Goal: Task Accomplishment & Management: Manage account settings

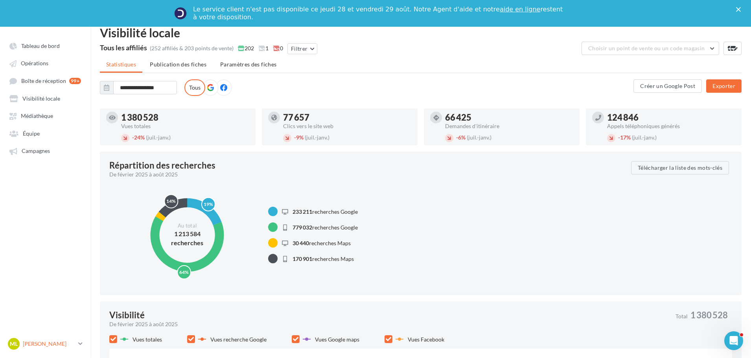
click at [55, 344] on p "[PERSON_NAME]" at bounding box center [49, 344] width 52 height 8
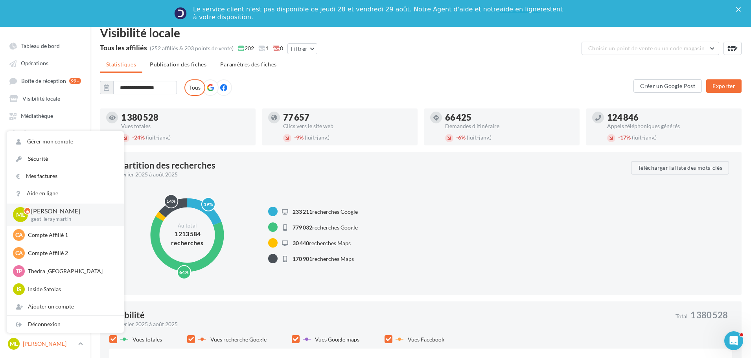
click at [79, 341] on icon at bounding box center [80, 344] width 4 height 7
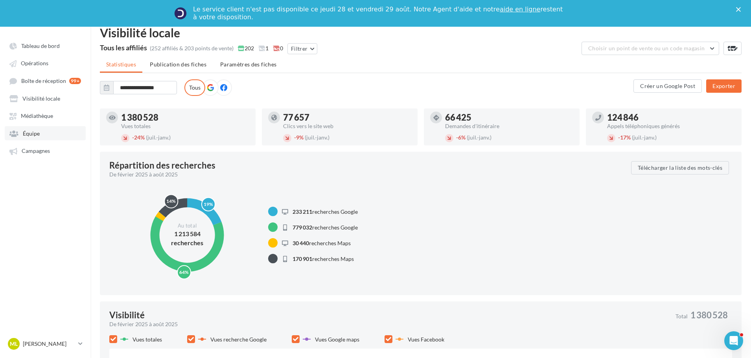
click at [39, 140] on link "Équipe" at bounding box center [45, 133] width 81 height 14
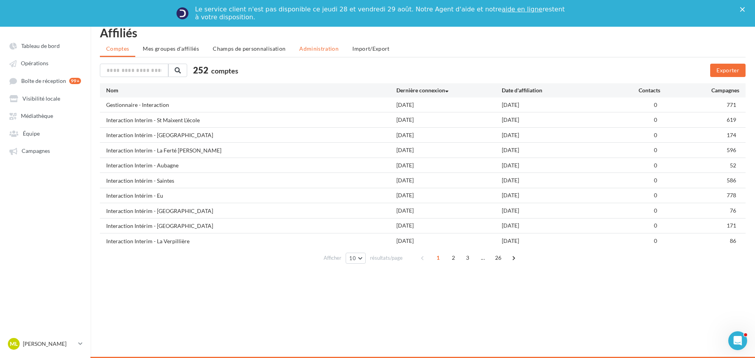
click at [319, 49] on span "Administration" at bounding box center [318, 48] width 39 height 7
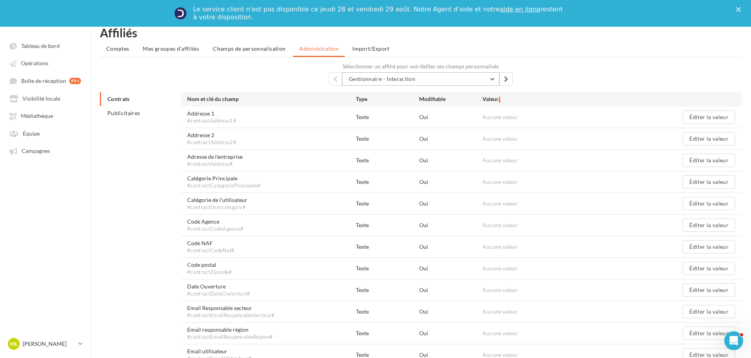
click at [373, 74] on button "Gestionnaire - Interaction" at bounding box center [420, 78] width 157 height 13
type input "***"
click at [372, 99] on button "Vhi ta" at bounding box center [420, 99] width 157 height 20
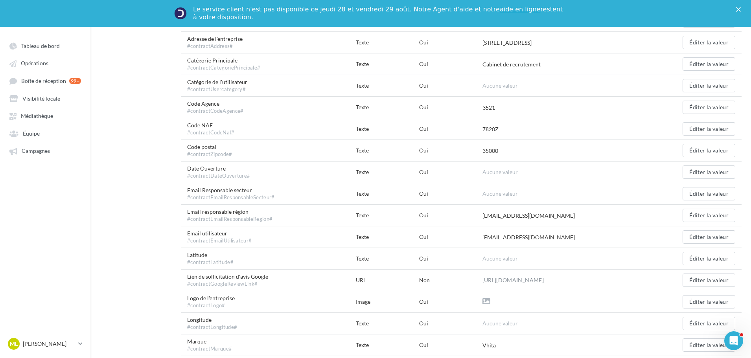
scroll to position [197, 0]
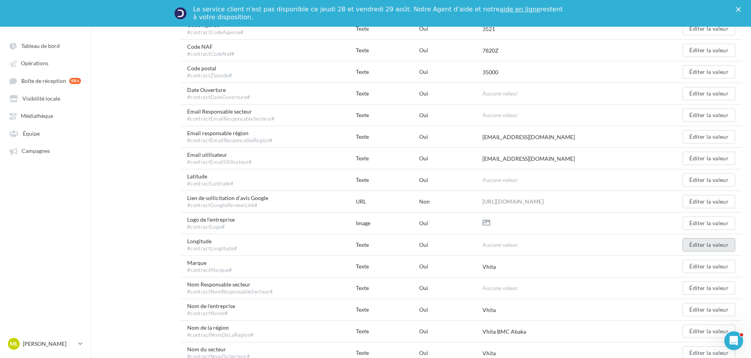
click at [730, 250] on button "Éditer la valeur" at bounding box center [709, 244] width 53 height 13
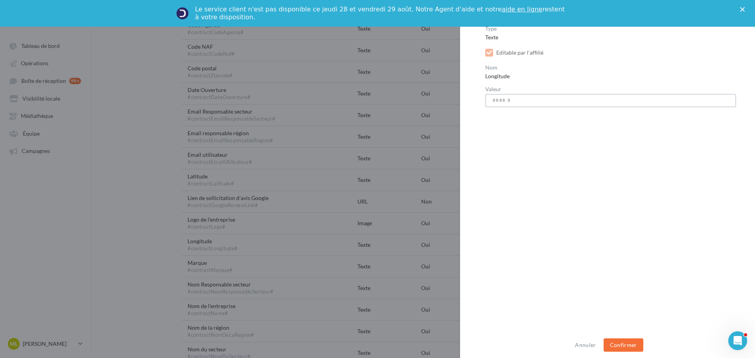
click at [520, 102] on input "Valeur" at bounding box center [611, 100] width 251 height 13
paste input "******"
type input "******"
click at [624, 347] on button "Confirmer" at bounding box center [624, 345] width 40 height 13
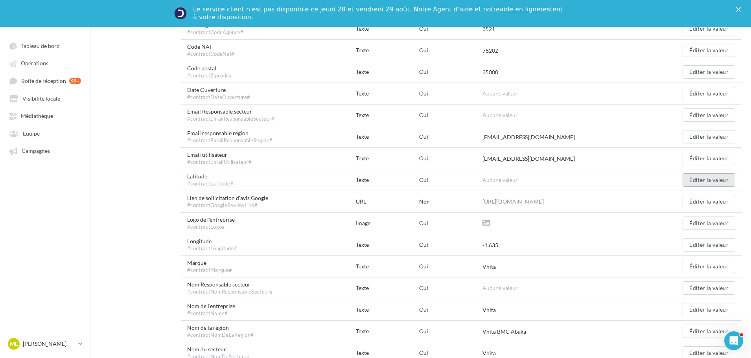
click at [705, 184] on button "Éditer la valeur" at bounding box center [709, 180] width 53 height 13
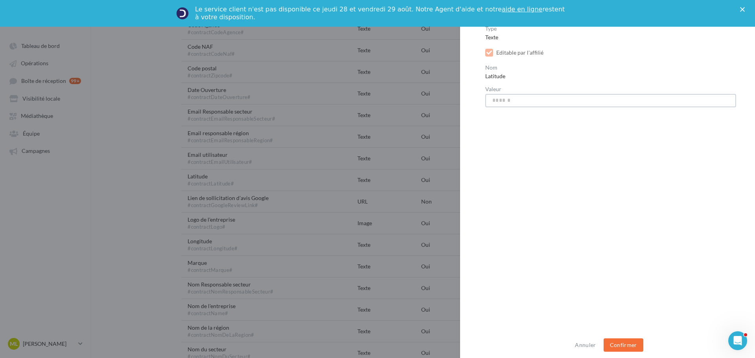
click at [506, 107] on input "Valeur" at bounding box center [611, 100] width 251 height 13
drag, startPoint x: 506, startPoint y: 107, endPoint x: 497, endPoint y: 99, distance: 12.0
click at [497, 99] on input "Valeur" at bounding box center [611, 100] width 251 height 13
paste input "*******"
type input "*******"
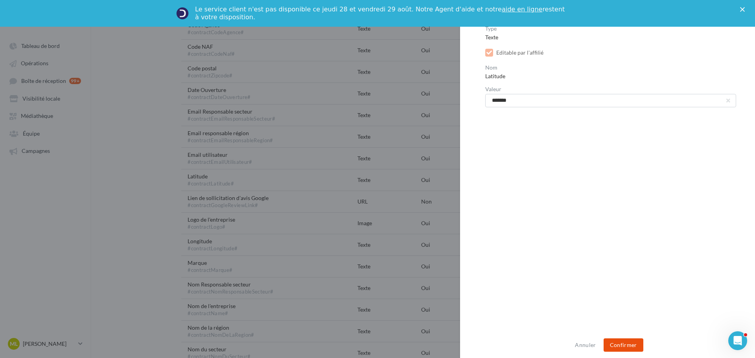
click at [623, 348] on button "Confirmer" at bounding box center [624, 345] width 40 height 13
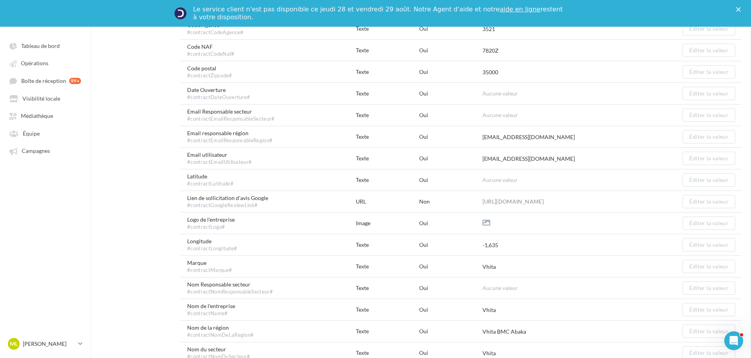
scroll to position [0, 0]
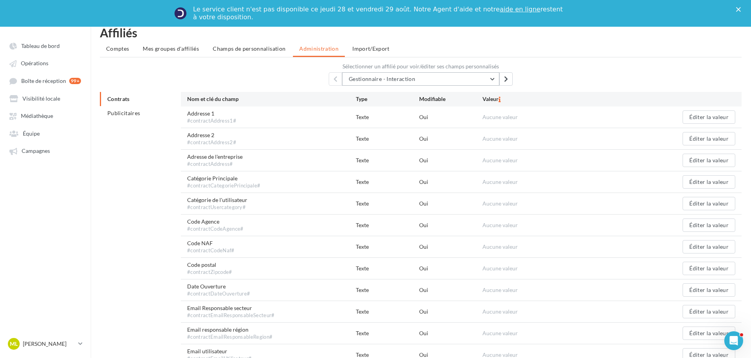
click at [393, 76] on span "Gestionnaire - Interaction" at bounding box center [382, 79] width 66 height 7
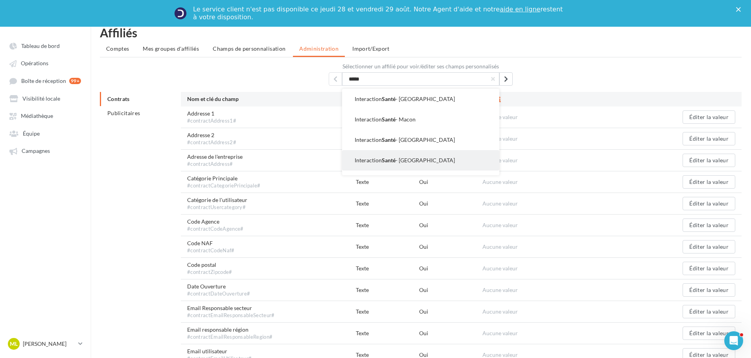
type input "*****"
click at [385, 155] on button "Interaction Santé - Rennes" at bounding box center [420, 160] width 157 height 20
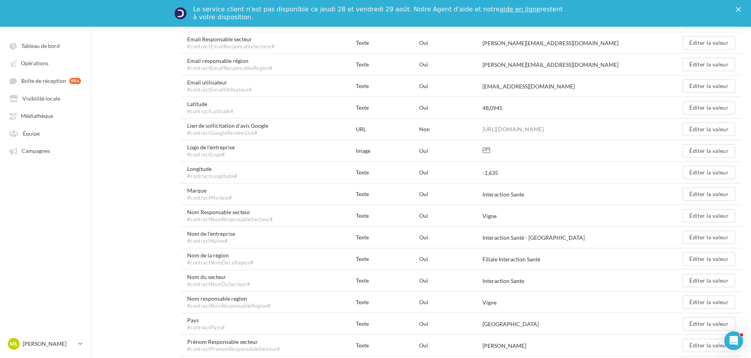
scroll to position [275, 0]
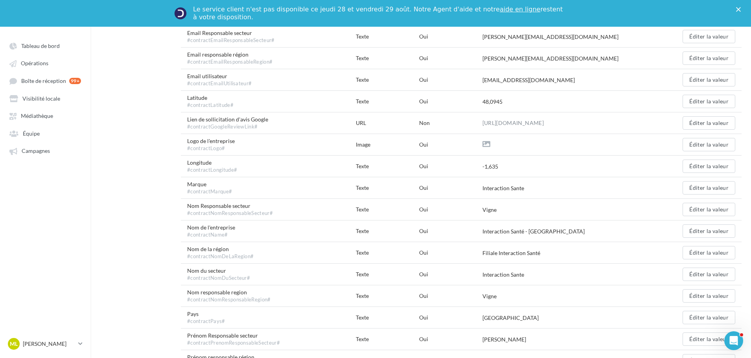
drag, startPoint x: 500, startPoint y: 168, endPoint x: 483, endPoint y: 168, distance: 17.3
click at [483, 168] on div "-1,635" at bounding box center [567, 166] width 169 height 8
copy div "-1,635"
click at [485, 100] on div "48,0945" at bounding box center [493, 102] width 20 height 8
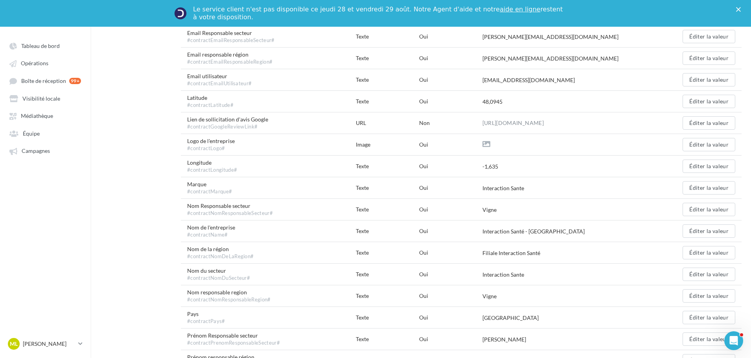
click at [485, 100] on div "48,0945" at bounding box center [493, 102] width 20 height 8
copy div "48,0945 Éditer la valeur"
